Goal: Task Accomplishment & Management: Use online tool/utility

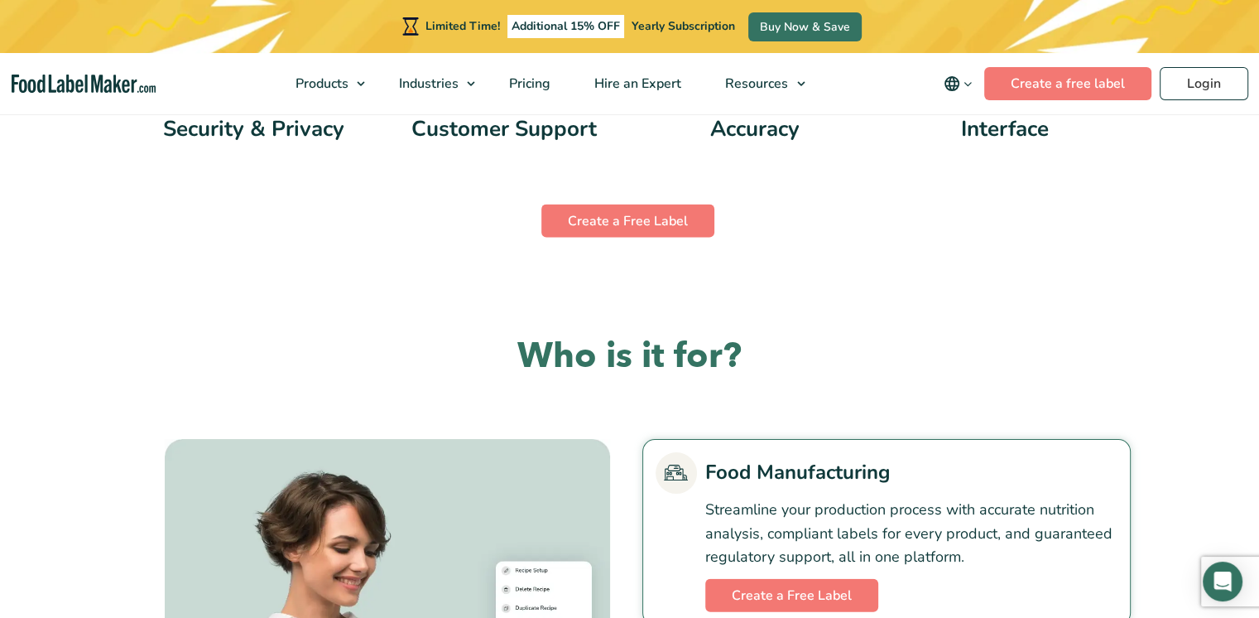
scroll to position [3462, 0]
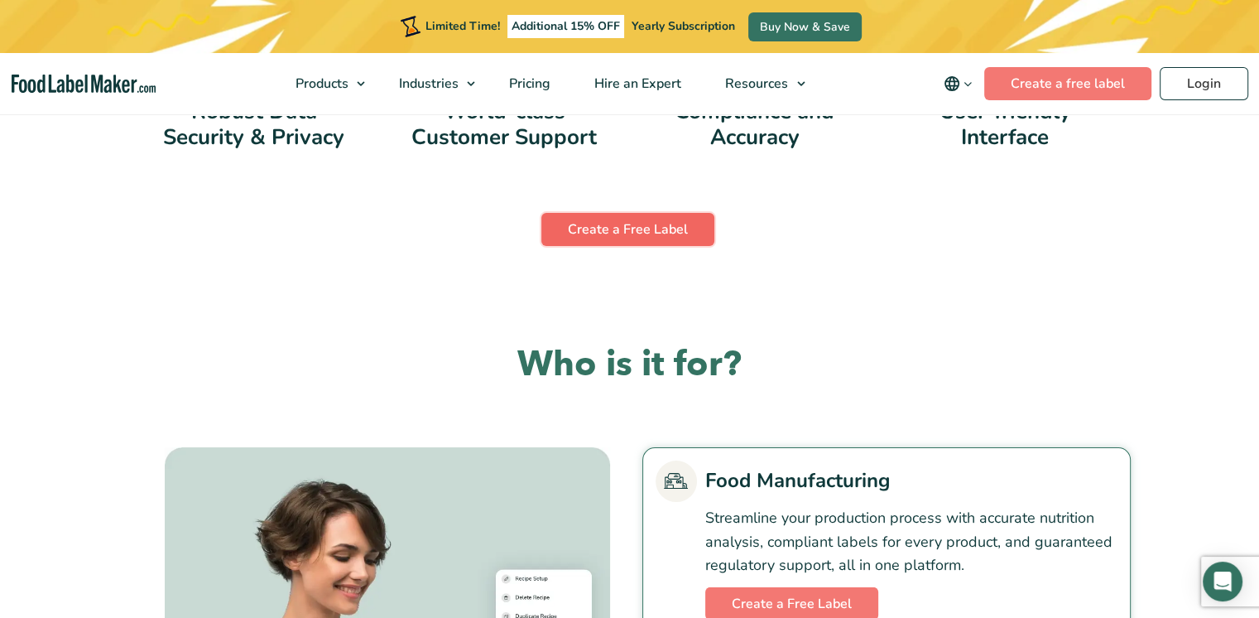
click at [629, 234] on link "Create a Free Label" at bounding box center [627, 229] width 173 height 33
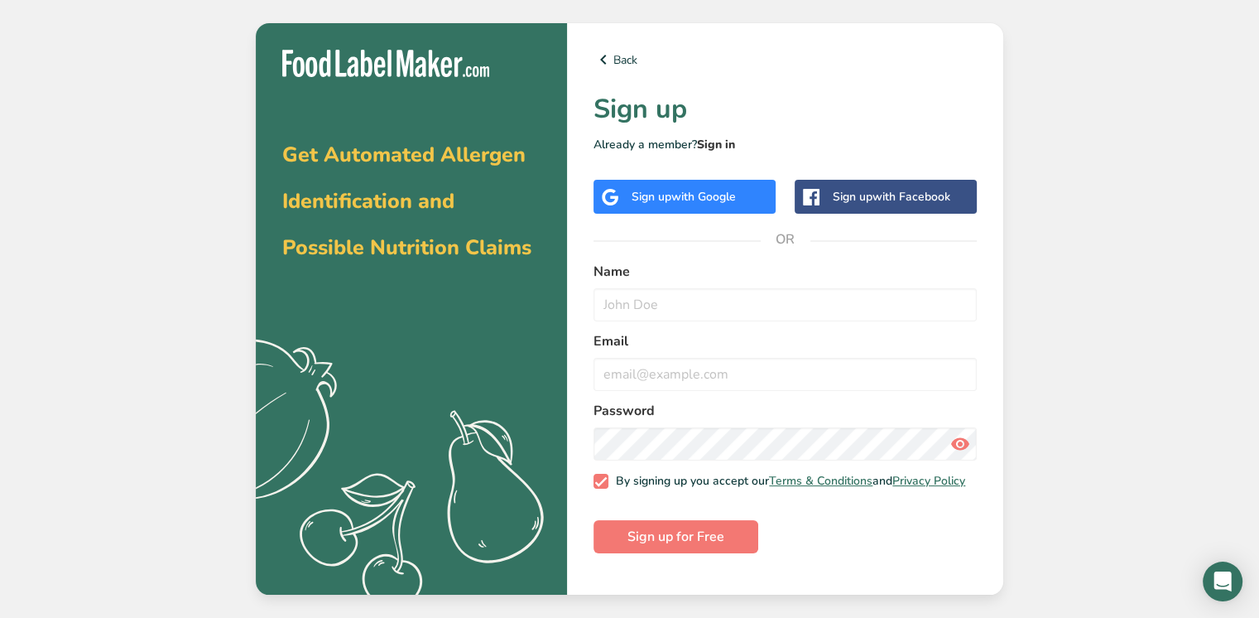
click at [704, 145] on link "Sign in" at bounding box center [716, 145] width 38 height 16
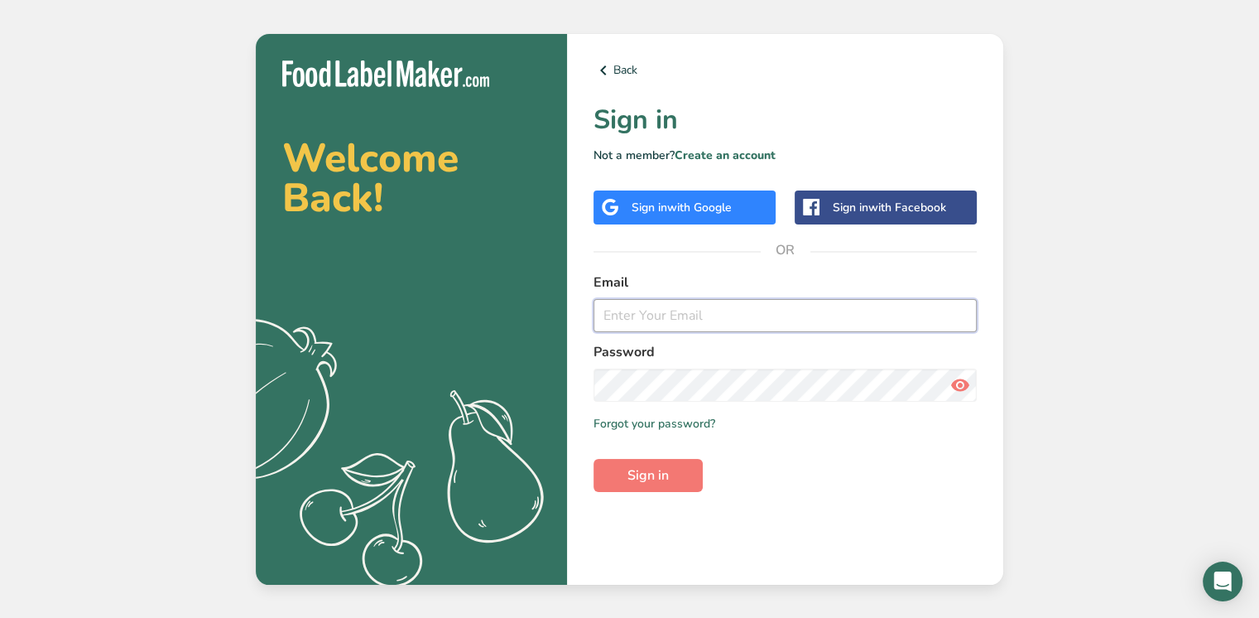
click at [679, 303] on input "email" at bounding box center [785, 315] width 383 height 33
click at [690, 207] on span "with Google" at bounding box center [699, 208] width 65 height 16
